Goal: Task Accomplishment & Management: Use online tool/utility

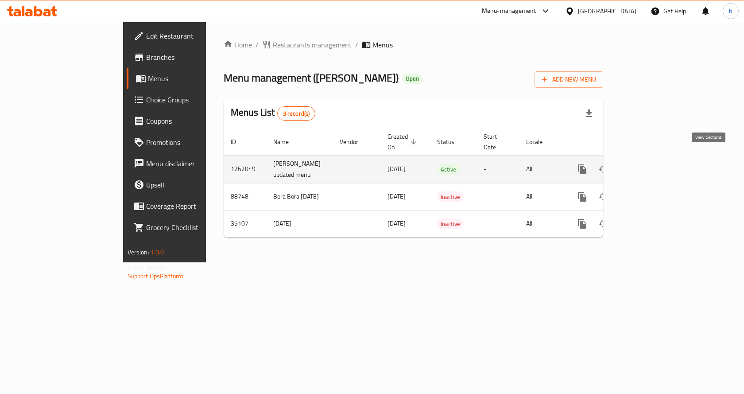
click at [651, 164] on icon "enhanced table" at bounding box center [646, 169] width 11 height 11
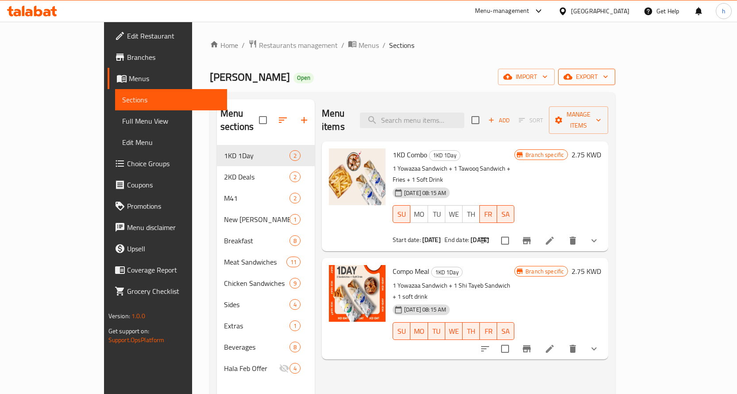
click at [608, 76] on span "export" at bounding box center [586, 76] width 43 height 11
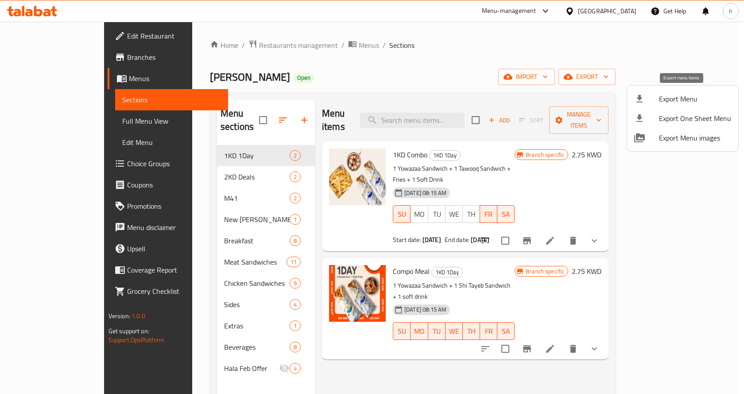
click at [683, 101] on span "Export Menu" at bounding box center [695, 98] width 72 height 11
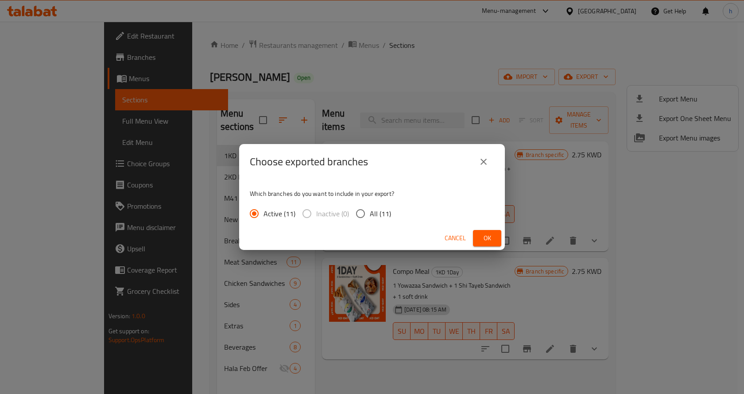
click at [362, 211] on input "All (11)" at bounding box center [360, 213] width 19 height 19
radio input "true"
click at [486, 238] on span "Ok" at bounding box center [487, 237] width 14 height 11
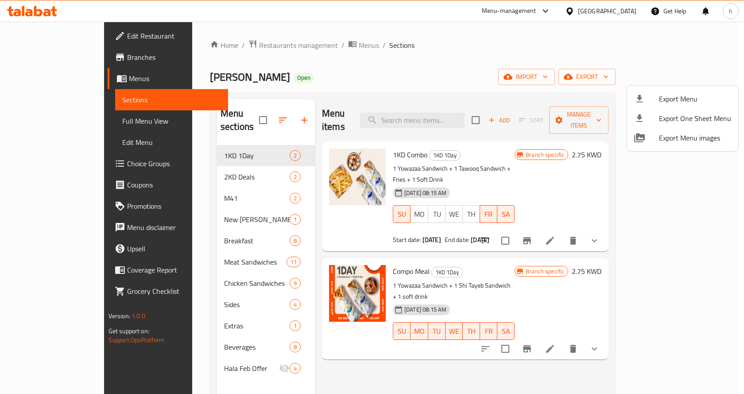
click at [71, 39] on div at bounding box center [372, 197] width 744 height 394
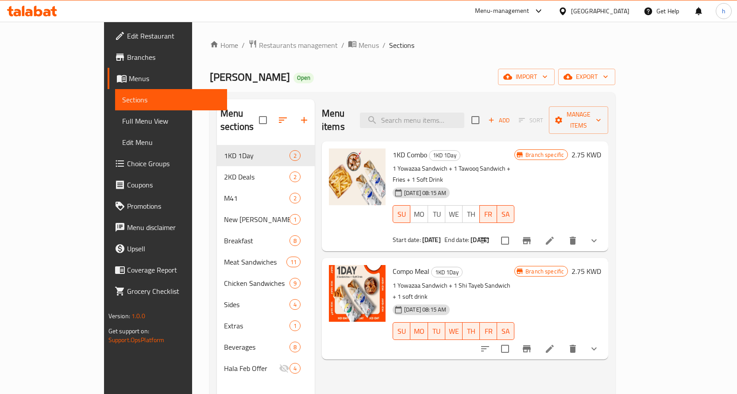
click at [127, 38] on span "Edit Restaurant" at bounding box center [173, 36] width 93 height 11
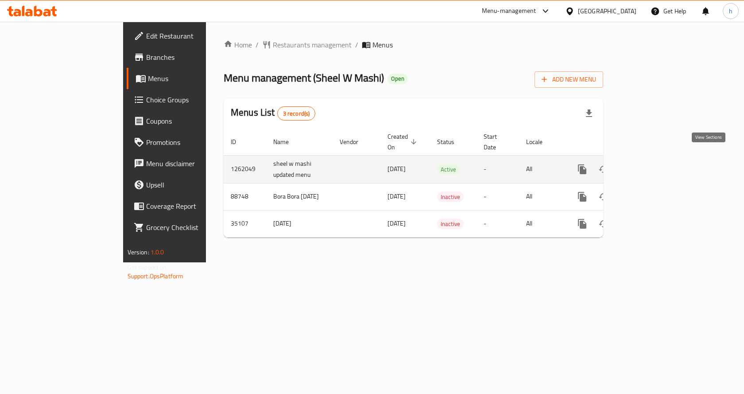
click at [651, 164] on icon "enhanced table" at bounding box center [646, 169] width 11 height 11
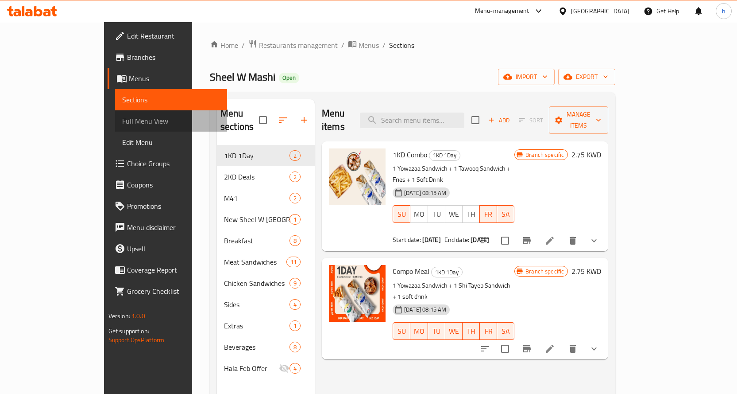
click at [115, 126] on link "Full Menu View" at bounding box center [171, 120] width 112 height 21
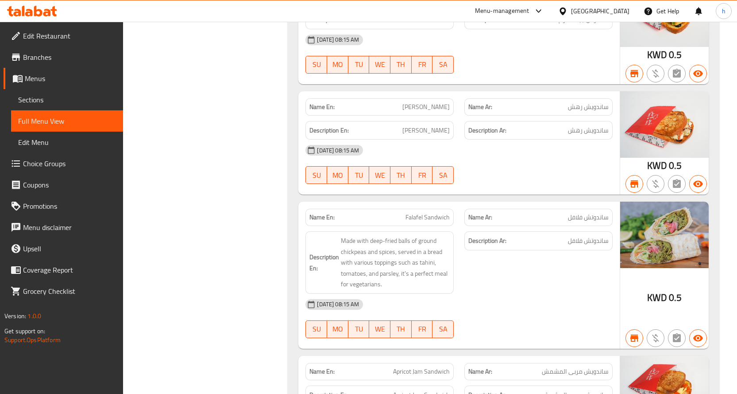
scroll to position [1723, 0]
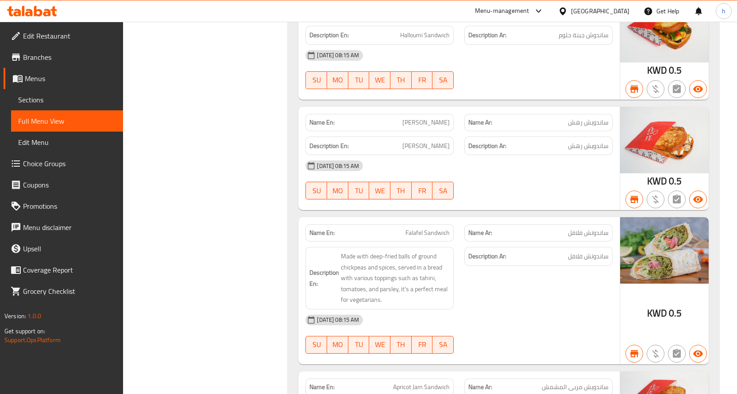
click at [58, 38] on span "Edit Restaurant" at bounding box center [69, 36] width 93 height 11
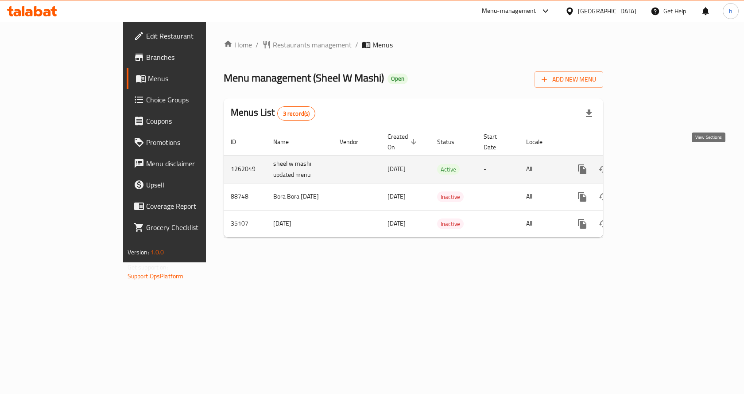
click at [651, 164] on icon "enhanced table" at bounding box center [646, 169] width 11 height 11
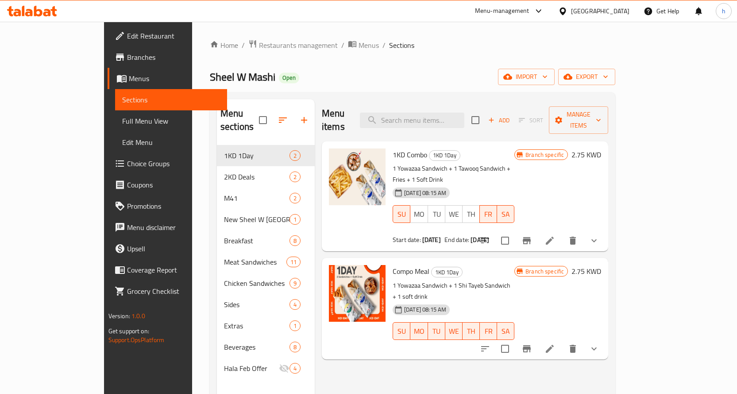
click at [122, 120] on span "Full Menu View" at bounding box center [171, 121] width 98 height 11
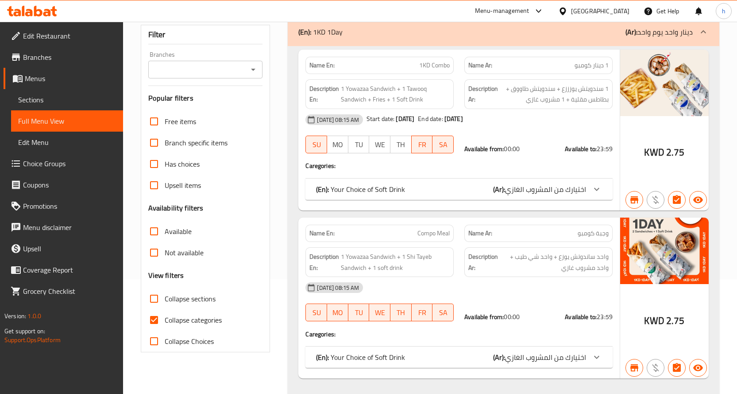
scroll to position [133, 0]
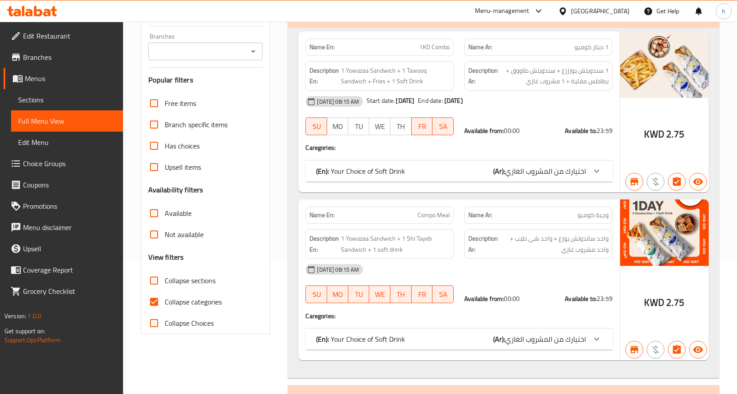
click at [154, 275] on input "Collapse sections" at bounding box center [153, 280] width 21 height 21
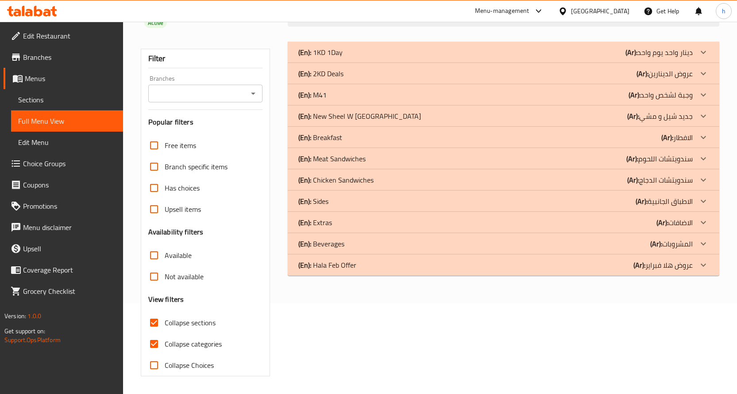
scroll to position [91, 0]
click at [700, 135] on icon at bounding box center [703, 137] width 11 height 11
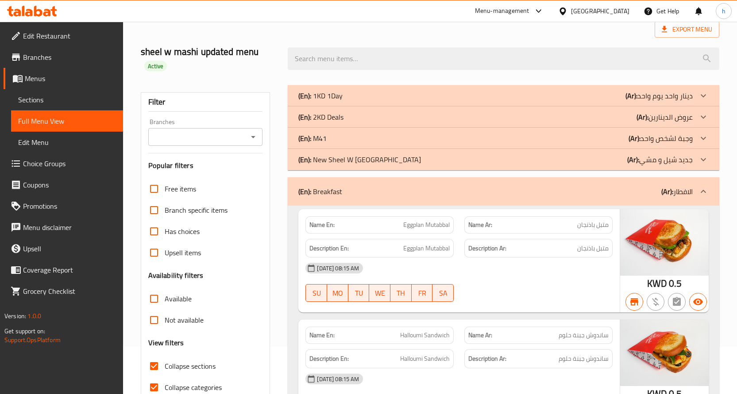
scroll to position [43, 0]
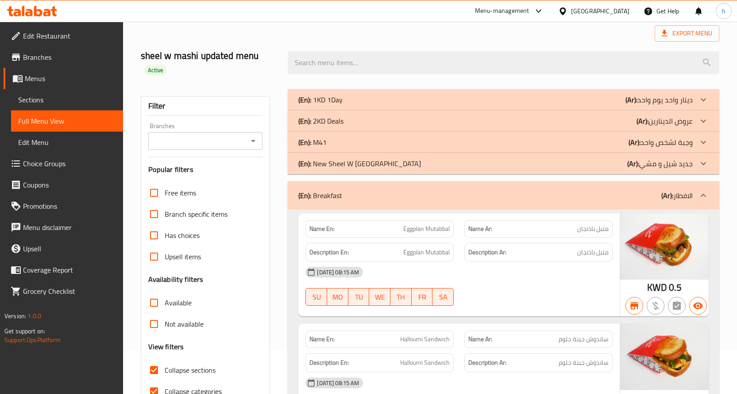
click at [703, 188] on div at bounding box center [703, 195] width 21 height 21
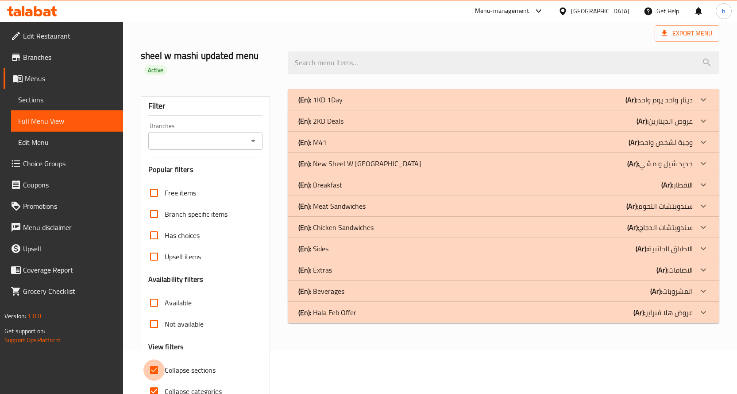
click at [156, 368] on input "Collapse sections" at bounding box center [153, 369] width 21 height 21
checkbox input "false"
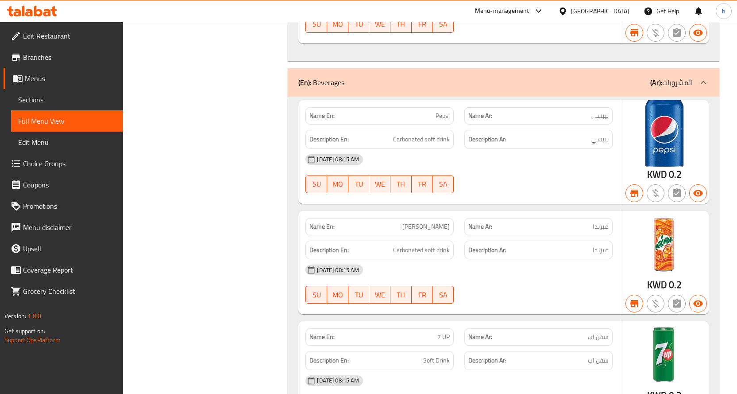
scroll to position [5844, 0]
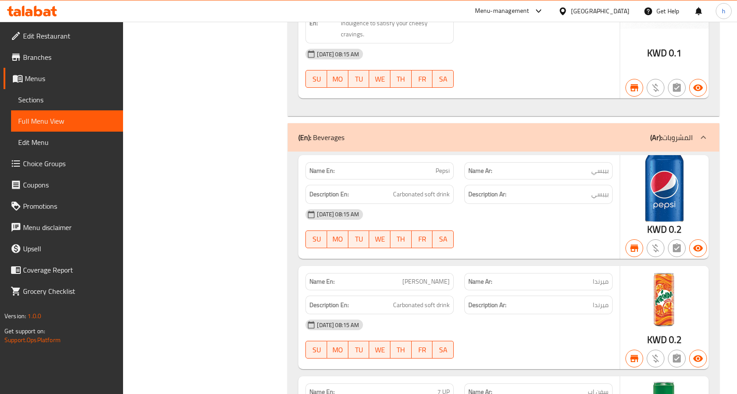
click at [59, 39] on span "Edit Restaurant" at bounding box center [69, 36] width 93 height 11
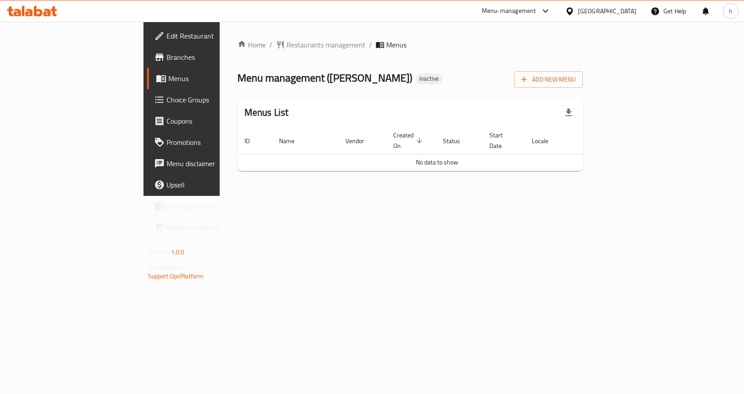
click at [167, 58] on span "Branches" at bounding box center [214, 57] width 94 height 11
click at [576, 76] on span "Add New Menu" at bounding box center [548, 79] width 54 height 11
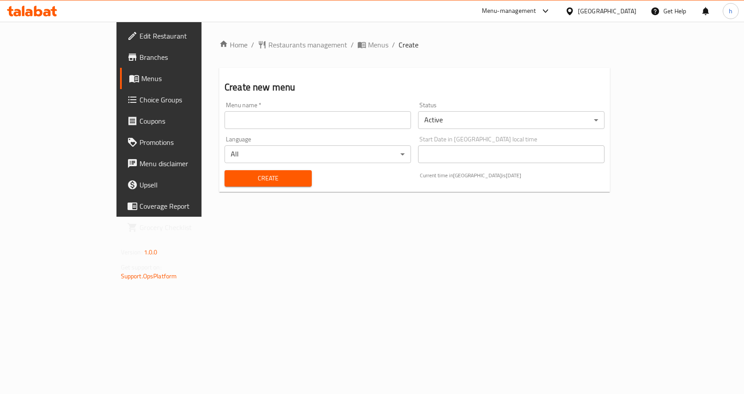
click at [341, 121] on input "text" at bounding box center [318, 120] width 186 height 18
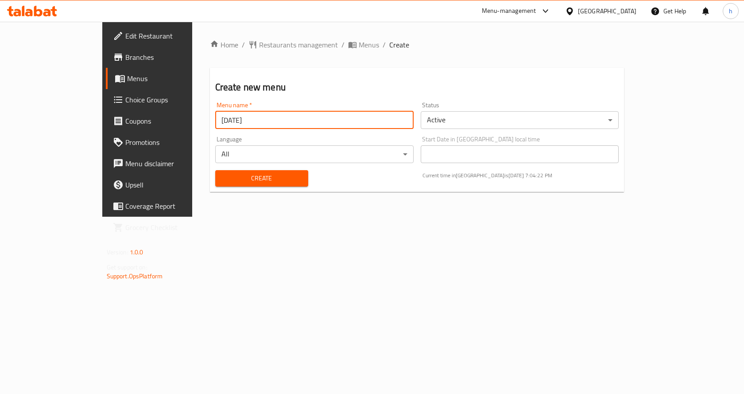
type input "[DATE]"
click at [362, 88] on h2 "Create new menu" at bounding box center [417, 87] width 404 height 13
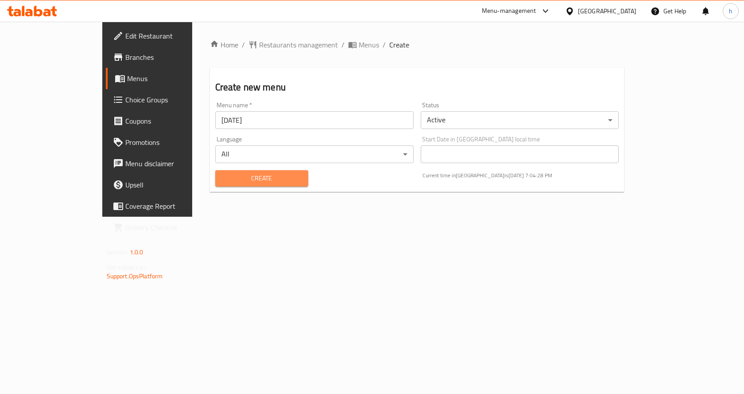
click at [241, 176] on span "Create" at bounding box center [261, 178] width 79 height 11
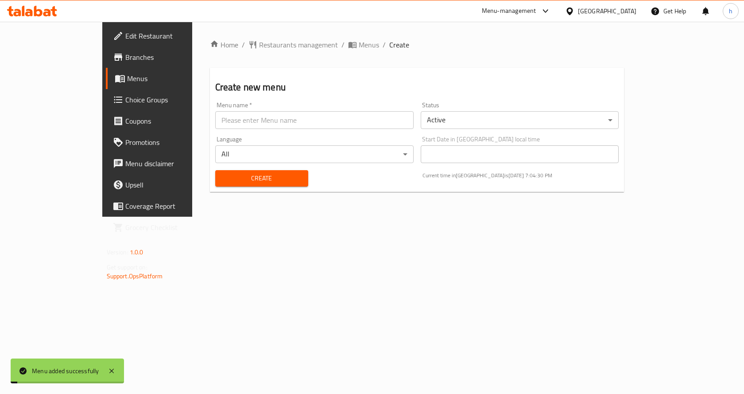
click at [127, 78] on span "Menus" at bounding box center [173, 78] width 93 height 11
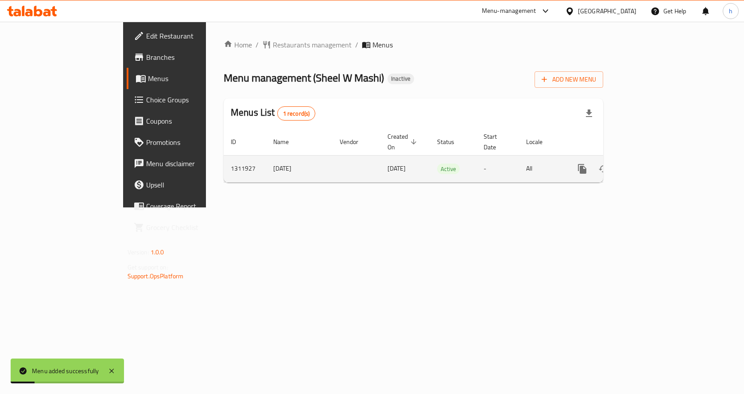
click at [651, 163] on icon "enhanced table" at bounding box center [646, 168] width 11 height 11
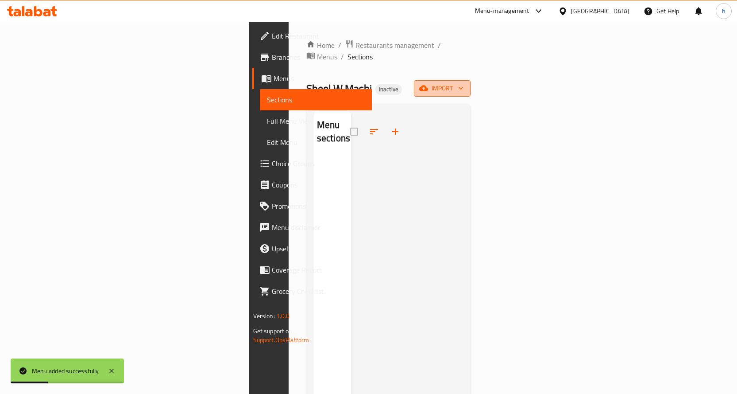
click at [464, 83] on span "import" at bounding box center [442, 88] width 43 height 11
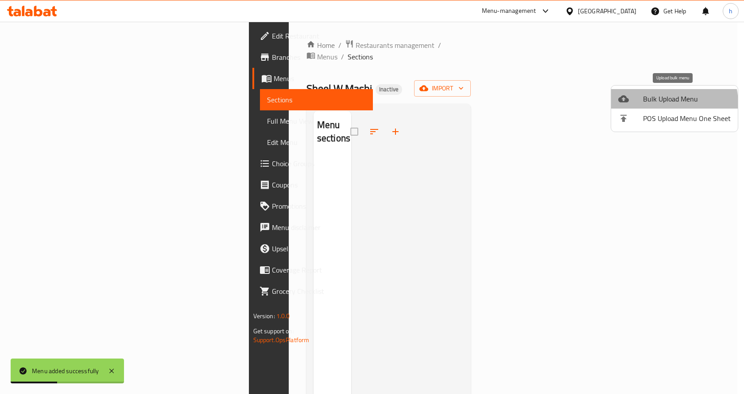
click at [658, 104] on span "Bulk Upload Menu" at bounding box center [687, 98] width 88 height 11
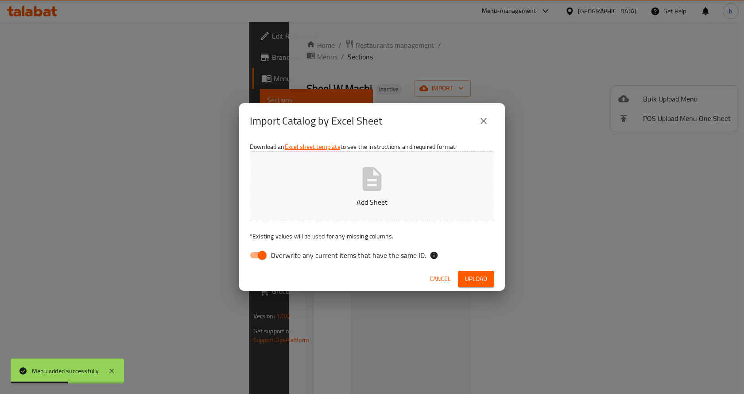
click at [259, 253] on input "Overwrite any current items that have the same ID." at bounding box center [262, 255] width 50 height 17
checkbox input "false"
click at [325, 189] on button "Add Sheet" at bounding box center [372, 186] width 244 height 70
click at [473, 277] on span "Upload" at bounding box center [476, 278] width 22 height 11
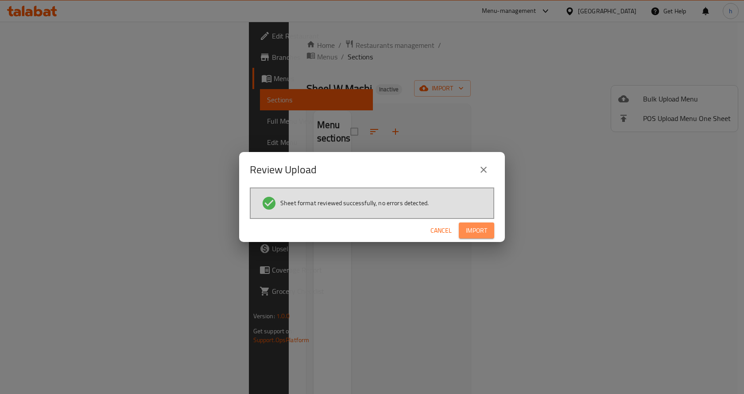
click at [478, 232] on span "Import" at bounding box center [476, 230] width 21 height 11
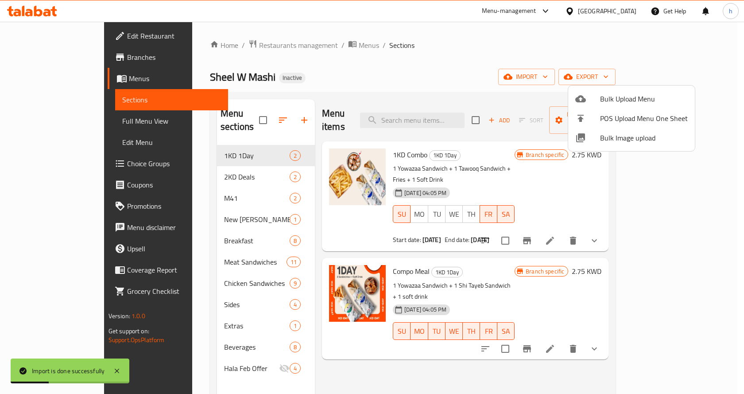
click at [450, 55] on div at bounding box center [372, 197] width 744 height 394
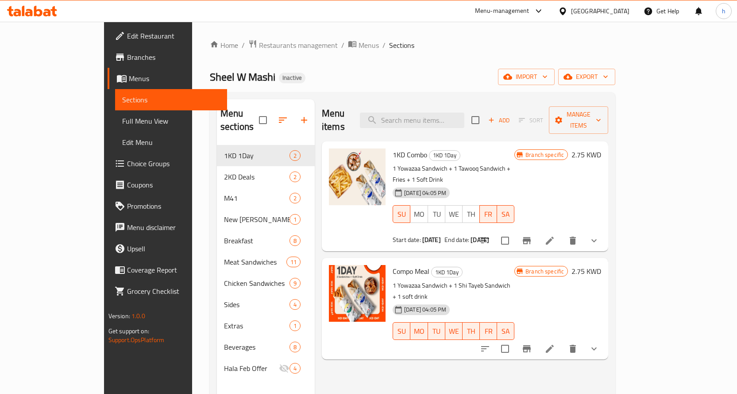
click at [379, 58] on div "Home / Restaurants management / Menus / Sections Sheel W Mashi Inactive import …" at bounding box center [413, 269] width 406 height 461
click at [405, 50] on ol "Home / Restaurants management / Menus / Sections" at bounding box center [413, 45] width 406 height 12
click at [127, 34] on span "Edit Restaurant" at bounding box center [173, 36] width 93 height 11
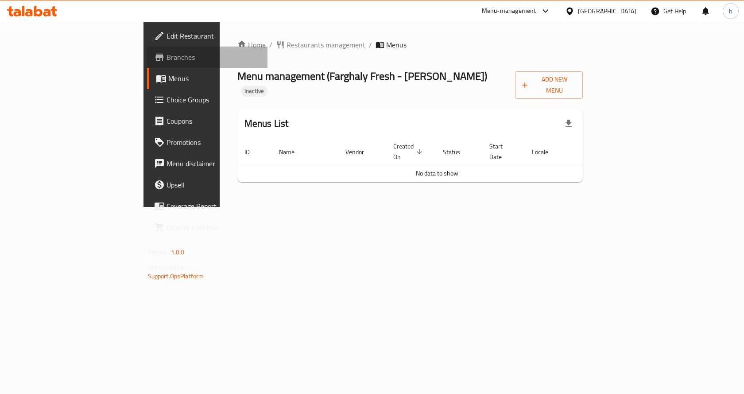
click at [167, 57] on span "Branches" at bounding box center [214, 57] width 94 height 11
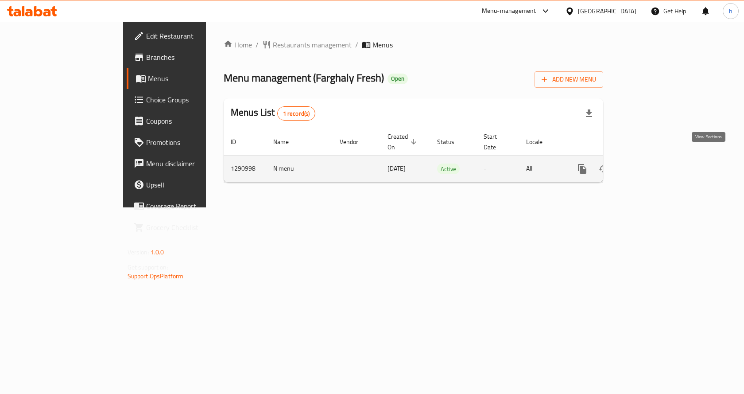
click at [651, 163] on icon "enhanced table" at bounding box center [646, 168] width 11 height 11
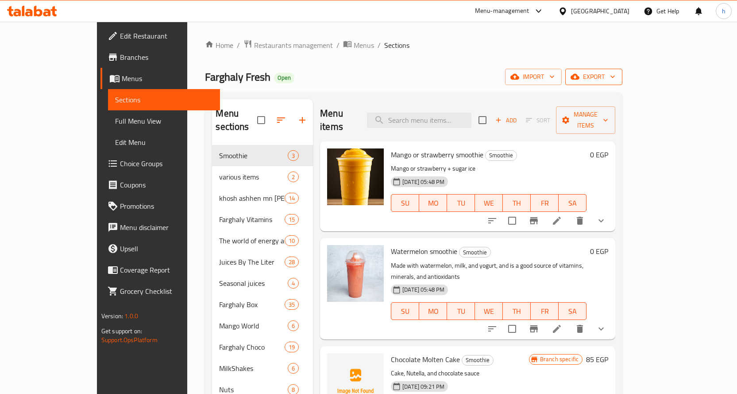
click at [616, 78] on span "export" at bounding box center [594, 76] width 43 height 11
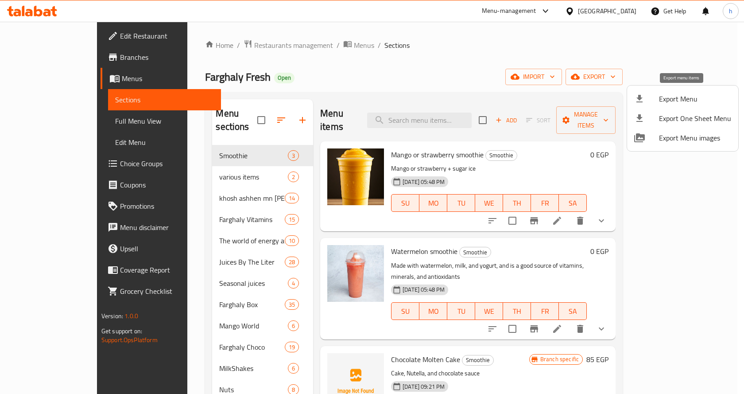
click at [657, 99] on div at bounding box center [646, 98] width 25 height 11
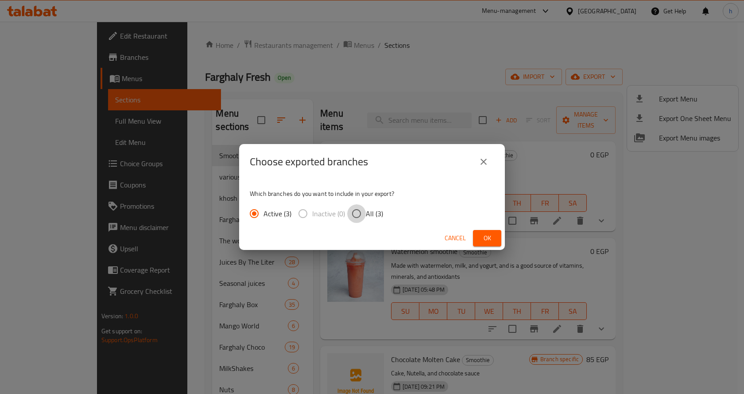
click at [354, 214] on input "All (3)" at bounding box center [356, 213] width 19 height 19
radio input "true"
click at [494, 239] on span "Ok" at bounding box center [487, 237] width 14 height 11
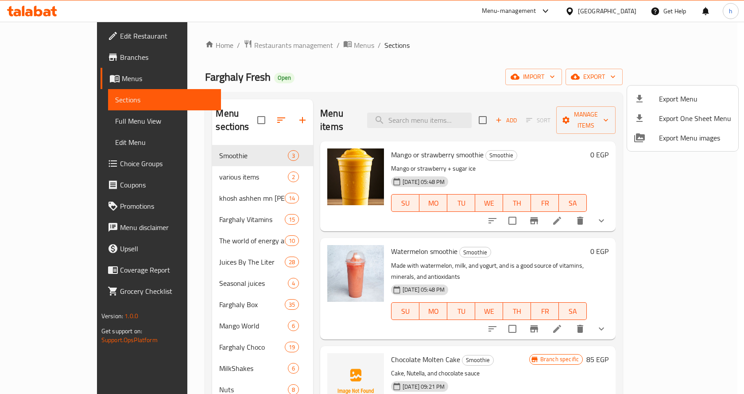
click at [45, 59] on div at bounding box center [372, 197] width 744 height 394
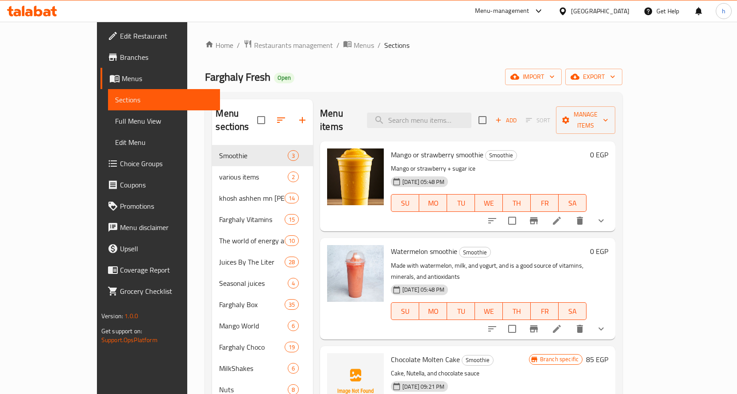
click at [120, 59] on span "Branches" at bounding box center [166, 57] width 93 height 11
click at [42, 12] on icon at bounding box center [38, 11] width 8 height 11
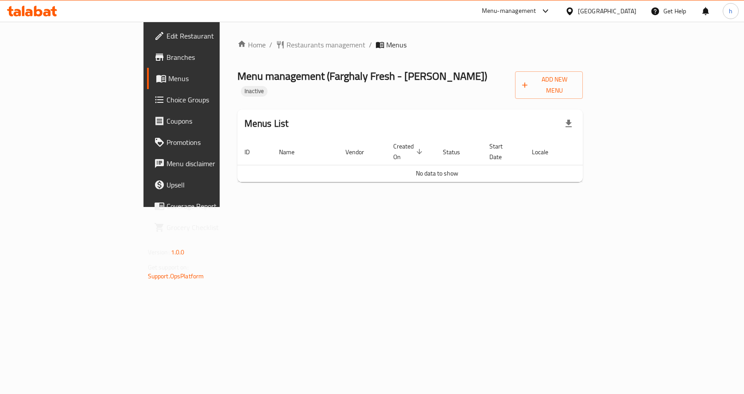
click at [167, 53] on span "Branches" at bounding box center [214, 57] width 94 height 11
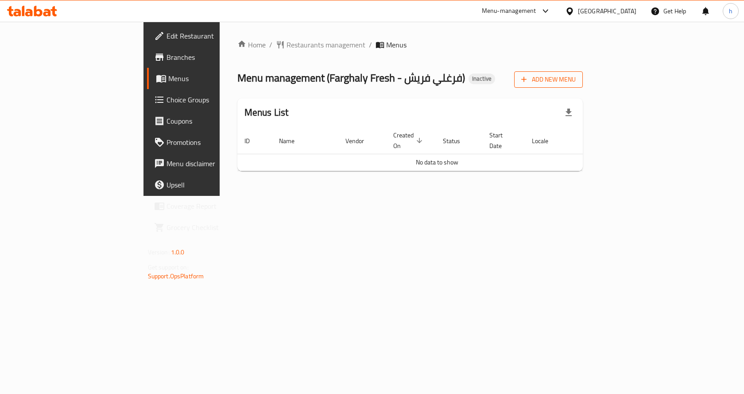
click at [576, 80] on span "Add New Menu" at bounding box center [548, 79] width 54 height 11
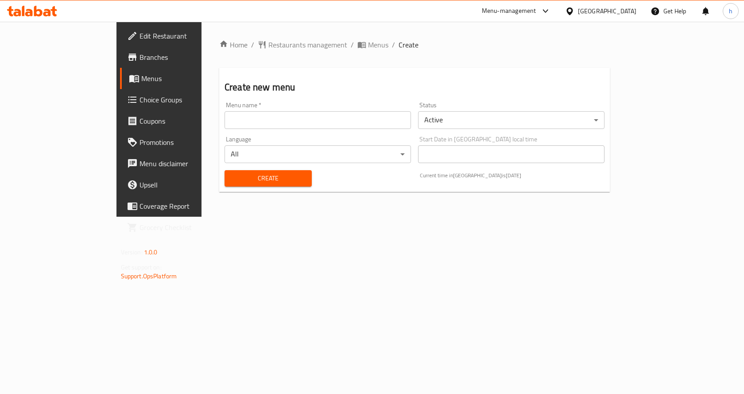
click at [398, 120] on input "text" at bounding box center [318, 120] width 186 height 18
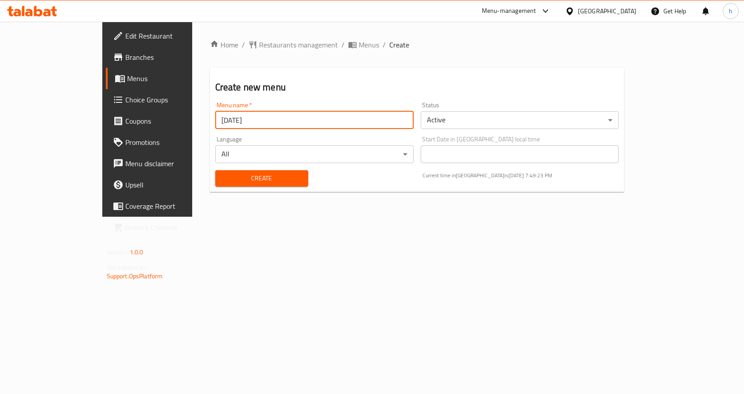
type input "[DATE]"
click at [432, 96] on div "Create new menu Menu name   * 15/9/2025 Menu name * Status Active ​ Language Al…" at bounding box center [417, 130] width 414 height 124
click at [227, 179] on span "Create" at bounding box center [261, 178] width 79 height 11
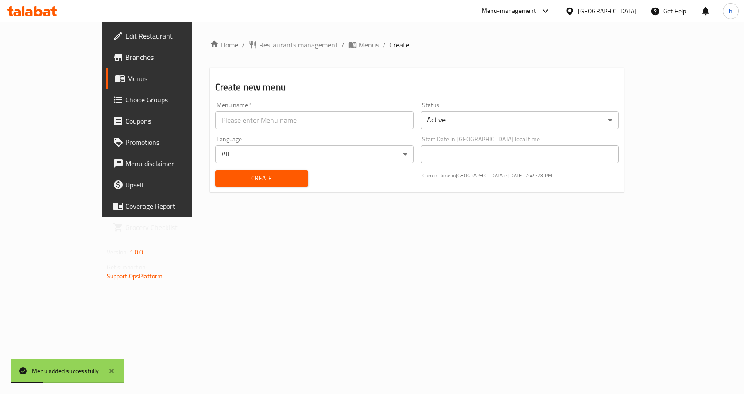
click at [115, 73] on icon at bounding box center [120, 78] width 11 height 11
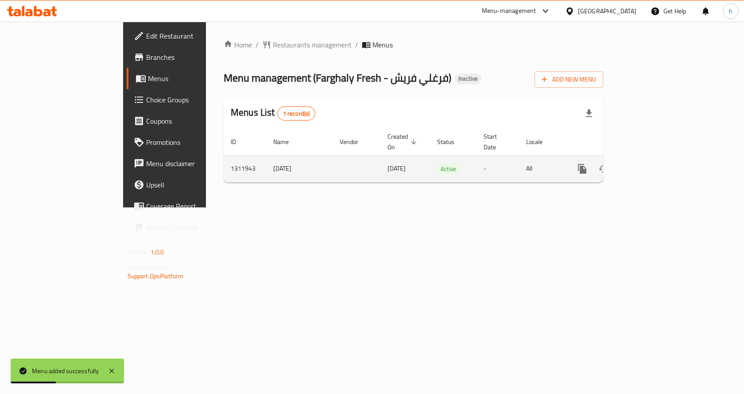
click at [651, 164] on icon "enhanced table" at bounding box center [646, 168] width 11 height 11
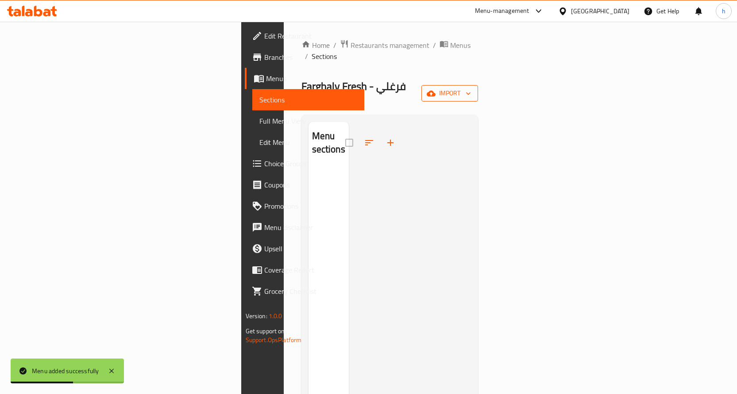
click at [471, 88] on span "import" at bounding box center [450, 93] width 43 height 11
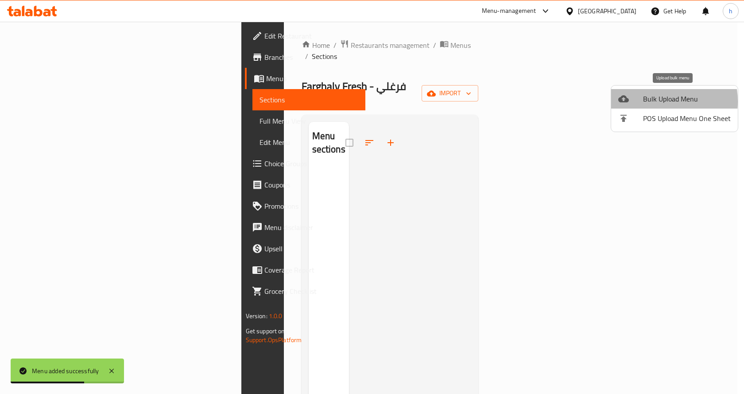
click at [653, 101] on span "Bulk Upload Menu" at bounding box center [687, 98] width 88 height 11
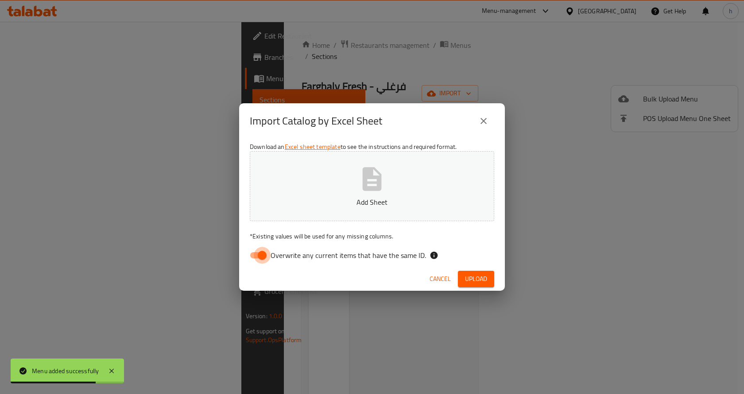
click at [258, 255] on input "Overwrite any current items that have the same ID." at bounding box center [262, 255] width 50 height 17
checkbox input "false"
click at [355, 181] on button "Add Sheet" at bounding box center [372, 186] width 244 height 70
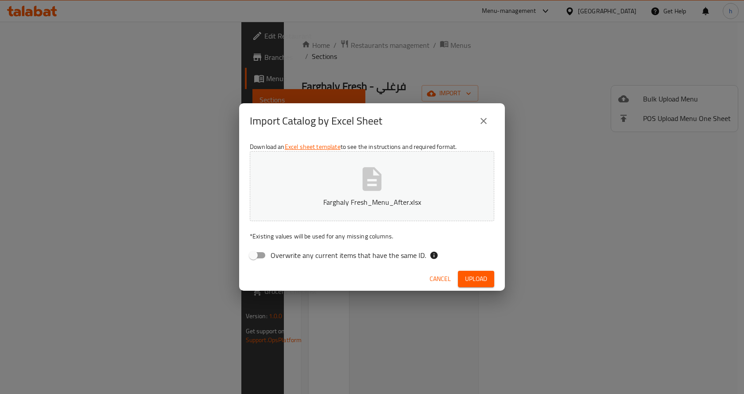
click at [469, 277] on span "Upload" at bounding box center [476, 278] width 22 height 11
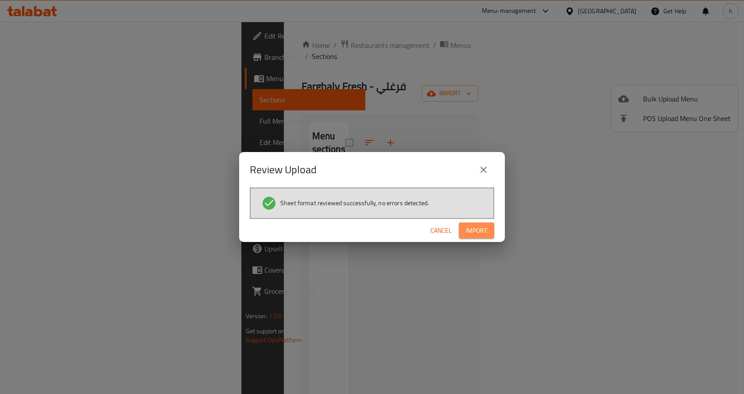
click at [480, 235] on span "Import" at bounding box center [476, 230] width 21 height 11
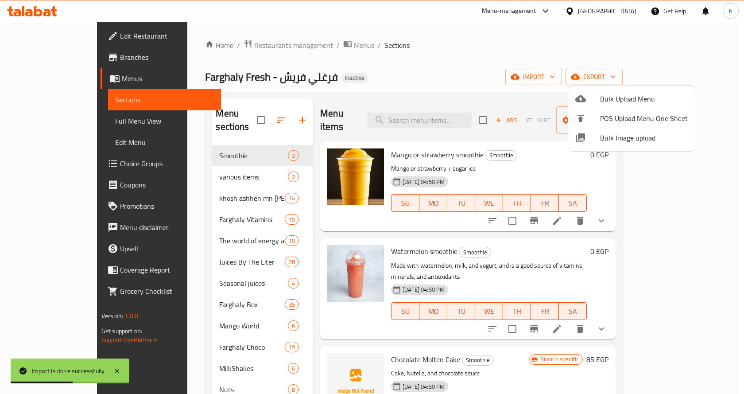
click at [359, 86] on div at bounding box center [372, 197] width 744 height 394
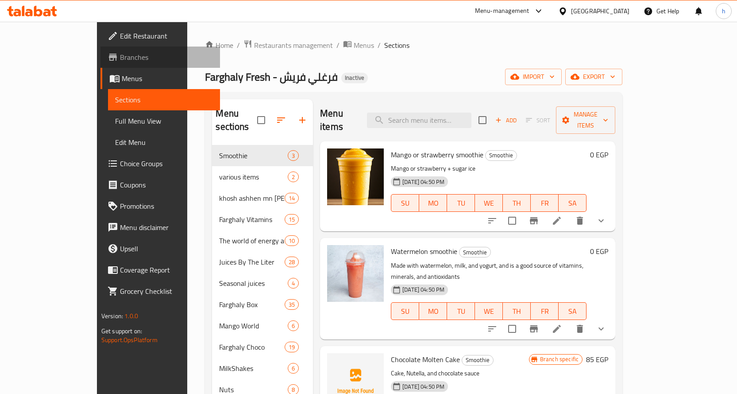
click at [120, 54] on span "Branches" at bounding box center [166, 57] width 93 height 11
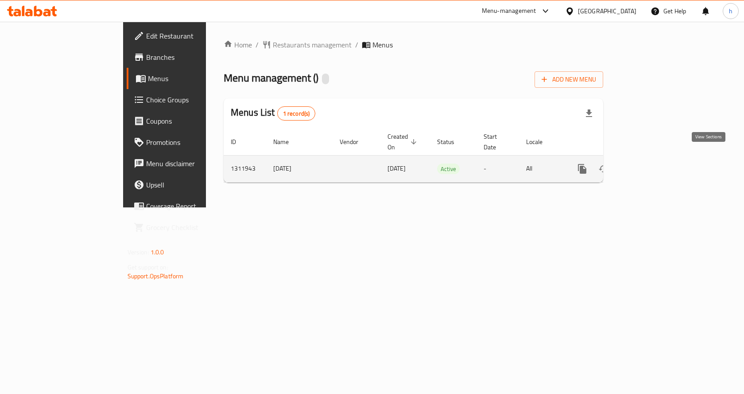
click at [657, 158] on link "enhanced table" at bounding box center [645, 168] width 21 height 21
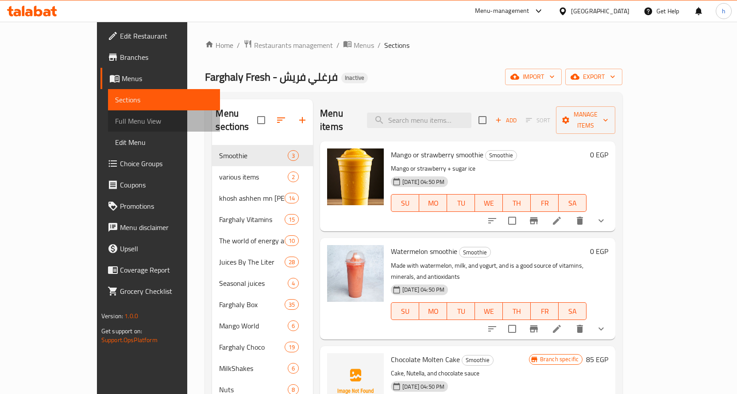
click at [115, 121] on span "Full Menu View" at bounding box center [164, 121] width 98 height 11
click at [115, 118] on span "Full Menu View" at bounding box center [164, 121] width 98 height 11
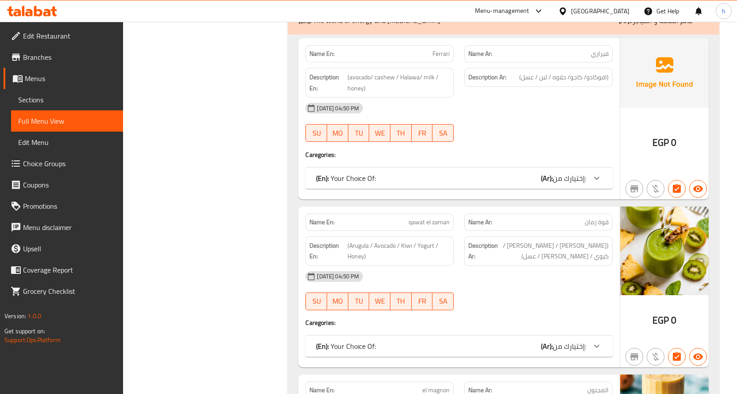
scroll to position [5878, 0]
